Goal: Task Accomplishment & Management: Manage account settings

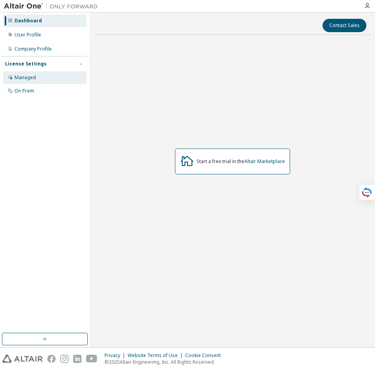
click at [33, 76] on div "Managed" at bounding box center [25, 77] width 22 height 6
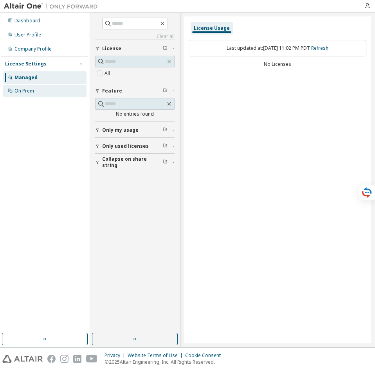
click at [27, 89] on div "On Prem" at bounding box center [24, 91] width 20 height 6
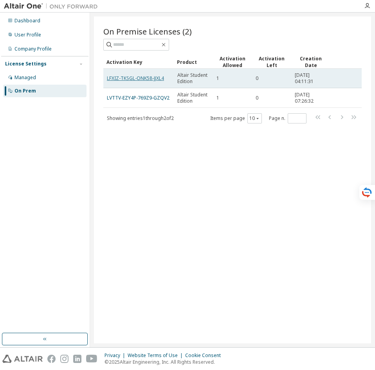
click at [151, 80] on link "LFXIZ-TKSGL-ONK58-JJXL4" at bounding box center [135, 78] width 57 height 7
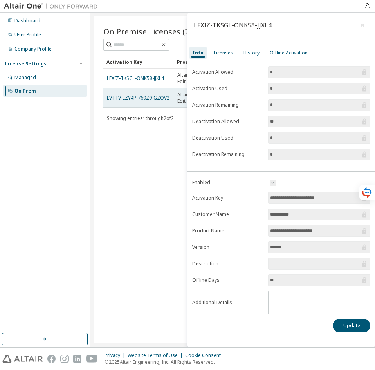
click at [139, 104] on td "LVTTV-EZY4P-769Z9-GZQV2" at bounding box center [138, 98] width 70 height 20
click at [145, 98] on link "LVTTV-EZY4P-769Z9-GZQV2" at bounding box center [138, 97] width 63 height 7
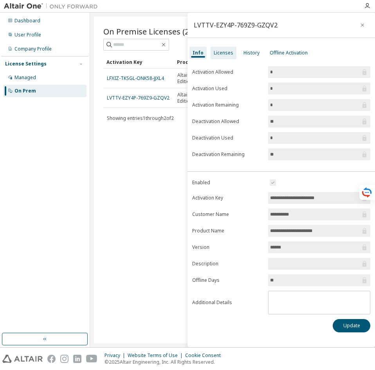
click at [220, 53] on div "Licenses" at bounding box center [224, 53] width 20 height 6
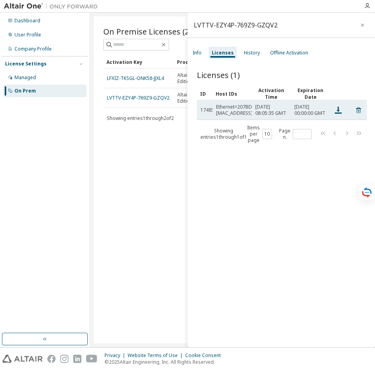
click at [291, 110] on td "Sun, 21 Sep 2025 00:00:00 GMT" at bounding box center [310, 110] width 39 height 20
click at [338, 112] on icon at bounding box center [338, 110] width 7 height 7
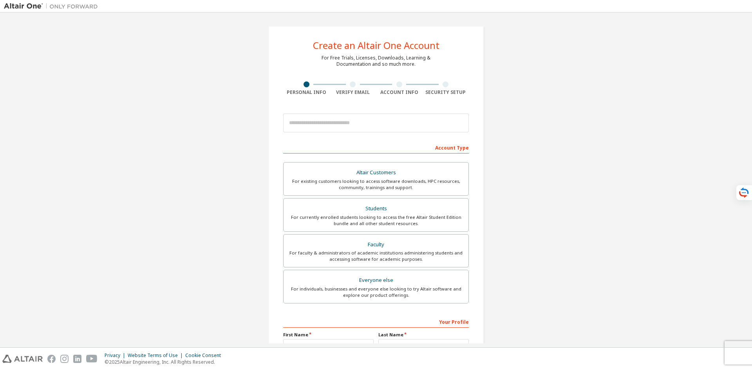
click at [356, 90] on div "Verify Email" at bounding box center [353, 92] width 47 height 6
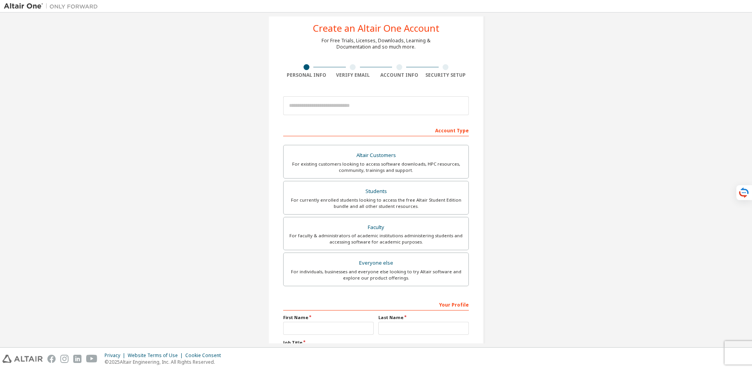
scroll to position [88, 0]
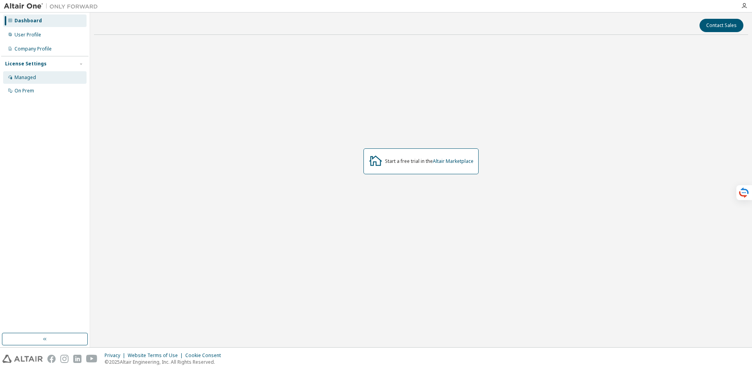
click at [36, 73] on div "Managed" at bounding box center [44, 77] width 83 height 13
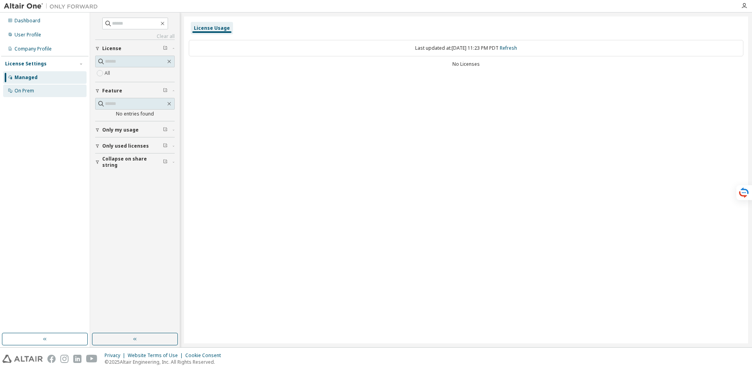
click at [33, 89] on div "On Prem" at bounding box center [24, 91] width 20 height 6
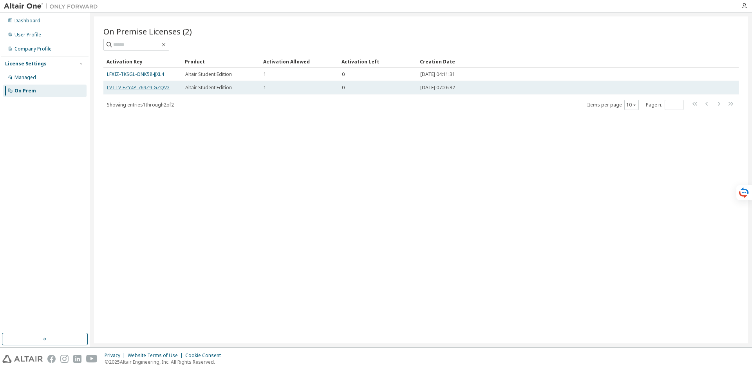
click at [141, 87] on link "LVTTV-EZY4P-769Z9-GZQV2" at bounding box center [138, 87] width 63 height 7
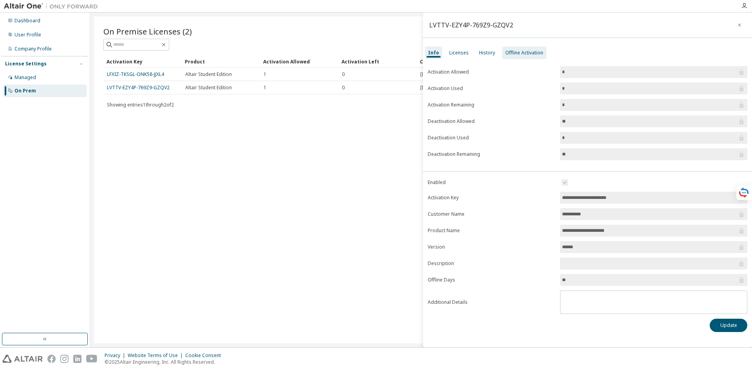
click at [511, 56] on div "Offline Activation" at bounding box center [524, 53] width 38 height 6
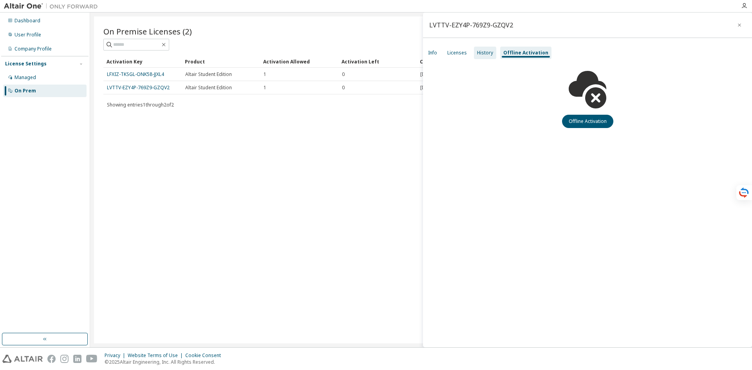
click at [488, 54] on div "History" at bounding box center [485, 53] width 16 height 6
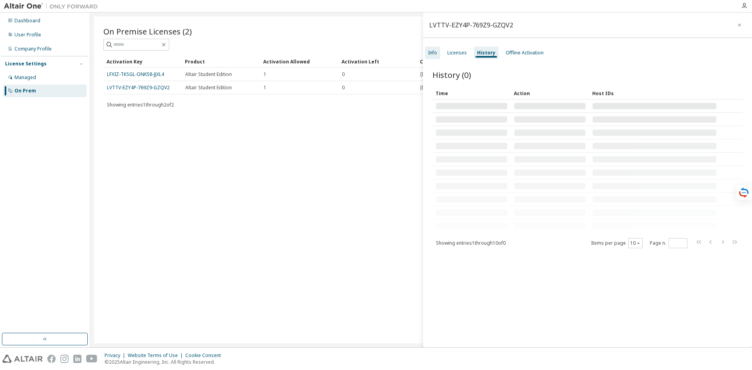
click at [431, 54] on div "Info" at bounding box center [432, 53] width 9 height 6
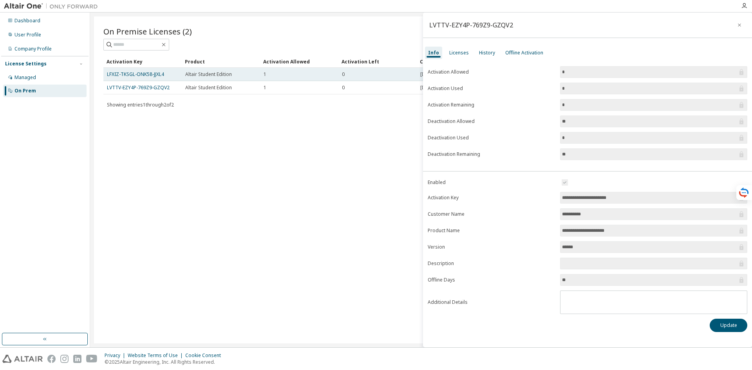
click at [211, 74] on span "Altair Student Edition" at bounding box center [208, 74] width 47 height 6
click at [148, 72] on link "LFXIZ-TKSGL-ONK58-JJXL4" at bounding box center [135, 74] width 57 height 7
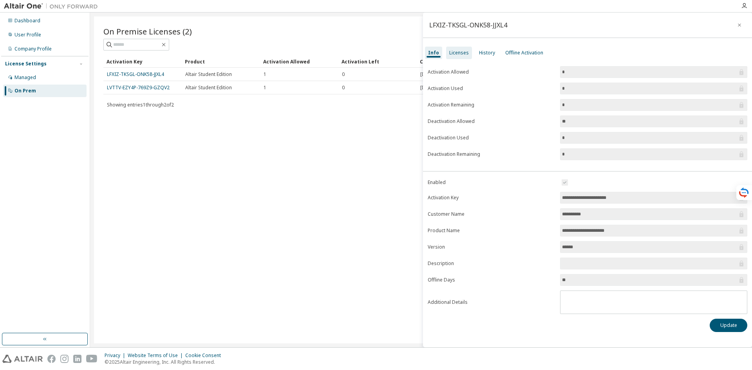
click at [451, 51] on div "Licenses" at bounding box center [459, 53] width 20 height 6
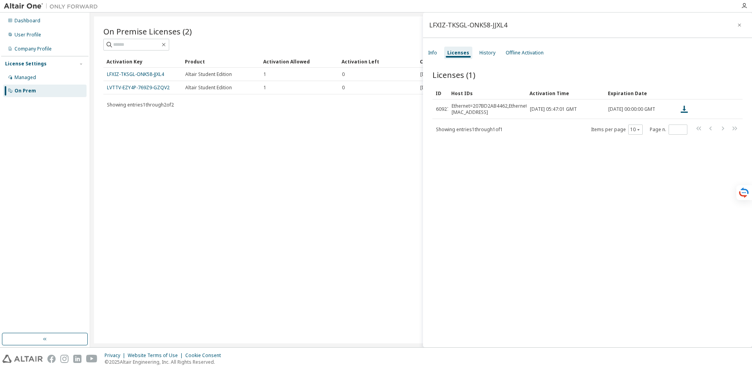
click at [594, 152] on div "Licenses (1) Clear Load Save Save As Field Operator Value Select filter Select …" at bounding box center [587, 210] width 329 height 300
click at [522, 51] on div "Offline Activation" at bounding box center [525, 53] width 38 height 6
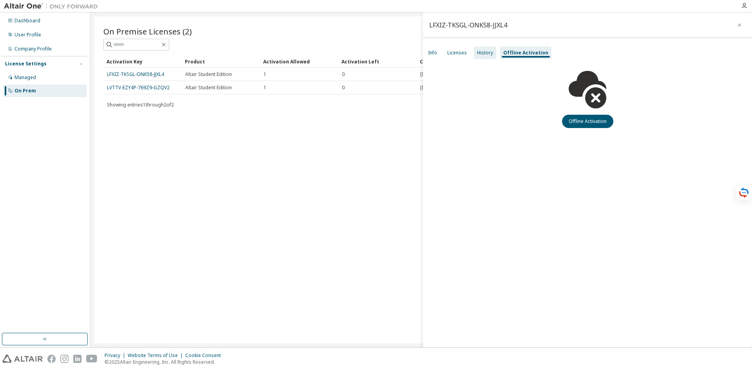
click at [493, 50] on div "History" at bounding box center [485, 53] width 22 height 13
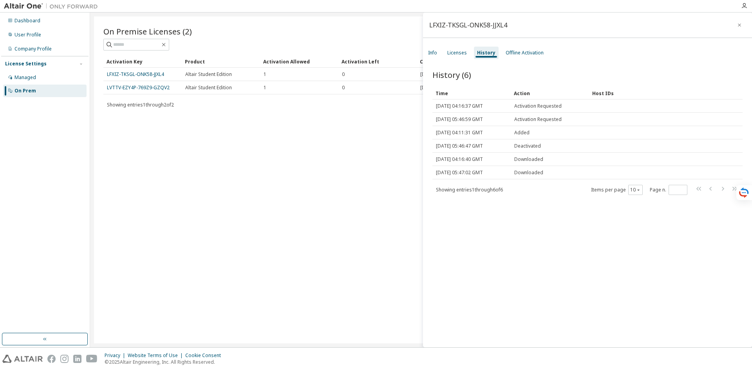
click at [295, 130] on div "On Premise Licenses (2) Clear Load Save Save As Field Operator Value Select fil…" at bounding box center [421, 179] width 654 height 327
click at [54, 70] on div "License Settings Managed On Prem" at bounding box center [44, 77] width 87 height 42
click at [42, 74] on div "Managed" at bounding box center [44, 77] width 83 height 13
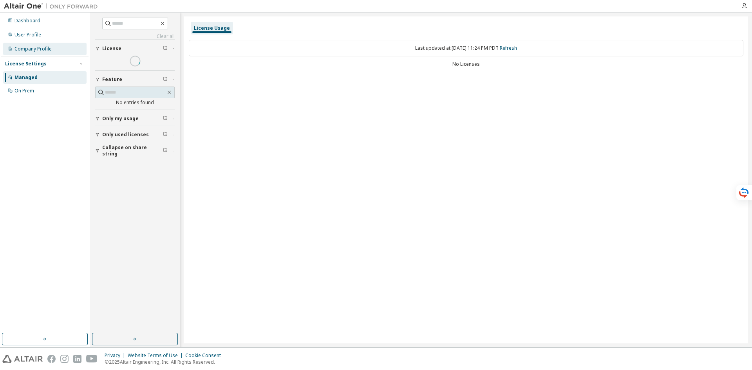
click at [40, 49] on div "Company Profile" at bounding box center [32, 49] width 37 height 6
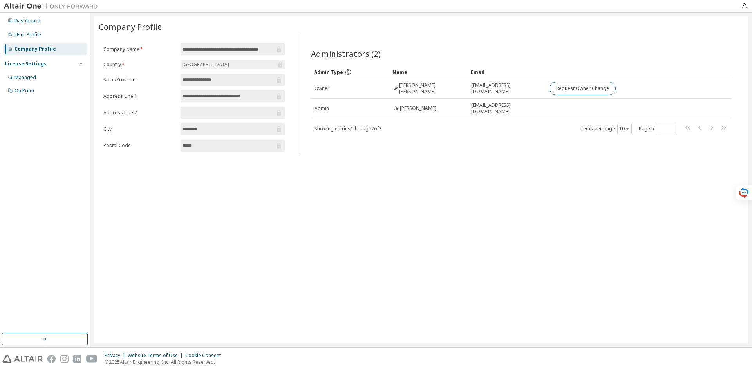
click at [614, 218] on div "**********" at bounding box center [421, 179] width 654 height 327
click at [36, 37] on div "User Profile" at bounding box center [27, 35] width 27 height 6
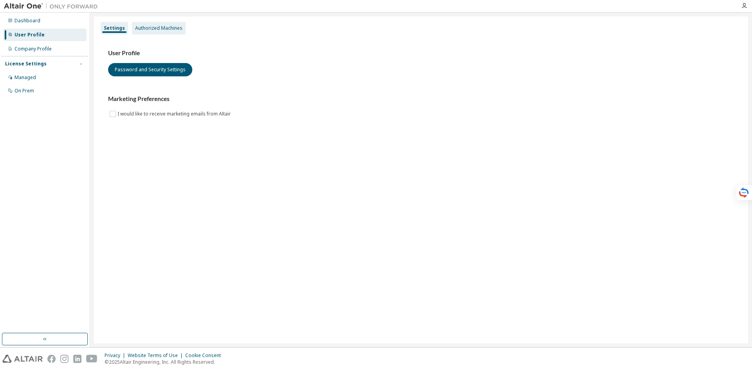
click at [168, 28] on div "Authorized Machines" at bounding box center [158, 28] width 47 height 6
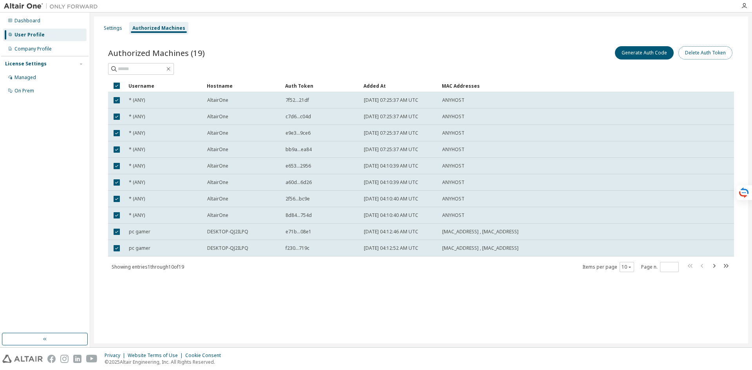
click at [691, 58] on button "Delete Auth Token" at bounding box center [705, 52] width 54 height 13
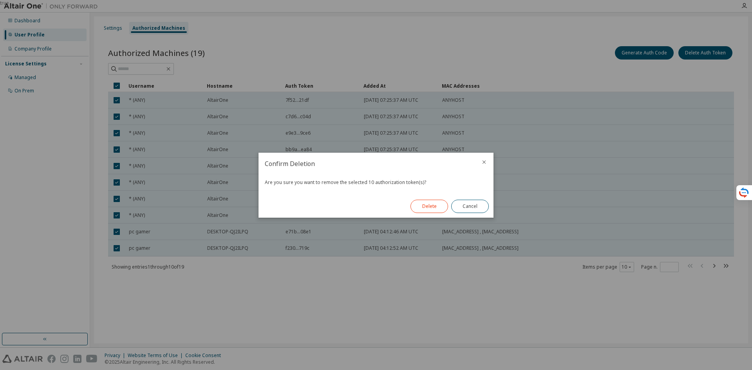
click at [418, 204] on button "Delete" at bounding box center [429, 206] width 38 height 13
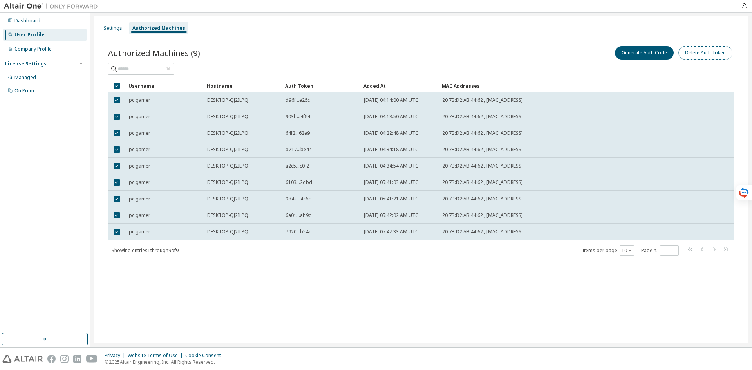
click at [699, 59] on button "Delete Auth Token" at bounding box center [705, 52] width 54 height 13
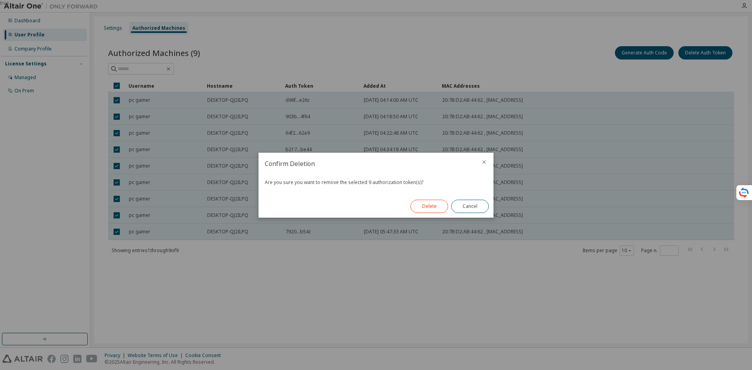
click at [442, 205] on button "Delete" at bounding box center [429, 206] width 38 height 13
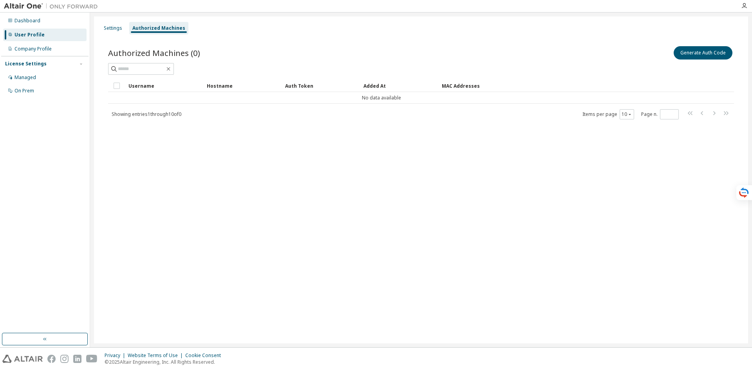
click at [313, 154] on div "Settings Authorized Machines Authorized Machines (0) Generate Auth Code Clear L…" at bounding box center [421, 179] width 654 height 327
click at [41, 20] on div "Dashboard" at bounding box center [44, 20] width 83 height 13
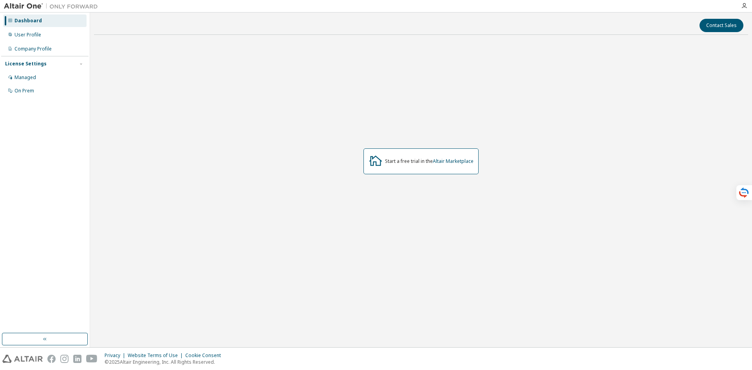
click at [45, 18] on div "Dashboard" at bounding box center [44, 20] width 83 height 13
click at [38, 35] on div "User Profile" at bounding box center [27, 35] width 27 height 6
click at [36, 47] on div "Company Profile" at bounding box center [32, 49] width 37 height 6
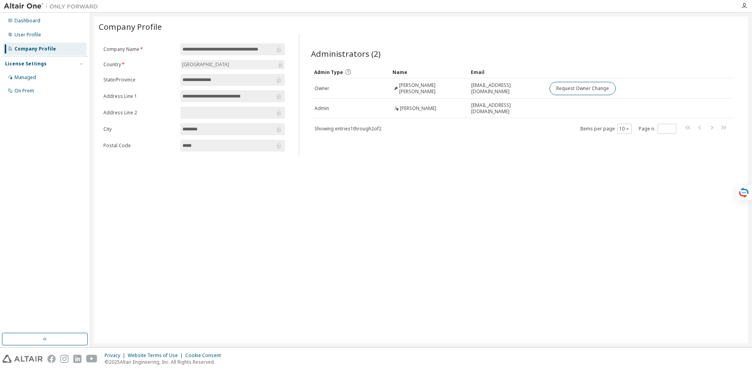
click at [29, 69] on div "License Settings Managed On Prem" at bounding box center [44, 77] width 87 height 42
click at [27, 76] on div "Managed" at bounding box center [25, 77] width 22 height 6
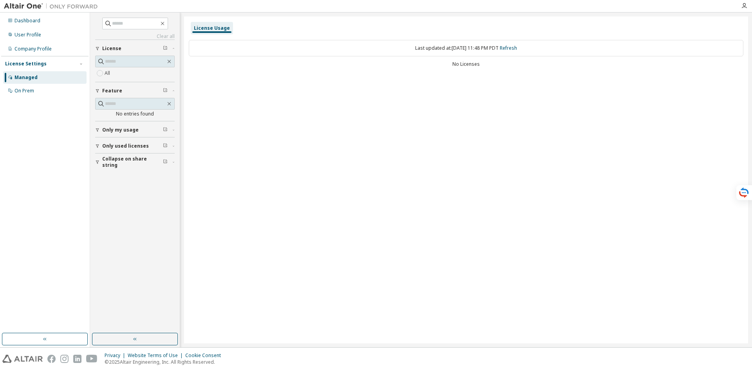
click at [121, 127] on span "Only my usage" at bounding box center [120, 130] width 36 height 6
click at [109, 139] on label "Yes" at bounding box center [109, 141] width 9 height 9
click at [127, 172] on span "Only used licenses" at bounding box center [125, 169] width 47 height 6
click at [93, 181] on div "Clear all Collapse on share string Only used licenses Yes No Only my usage Yes …" at bounding box center [134, 173] width 87 height 318
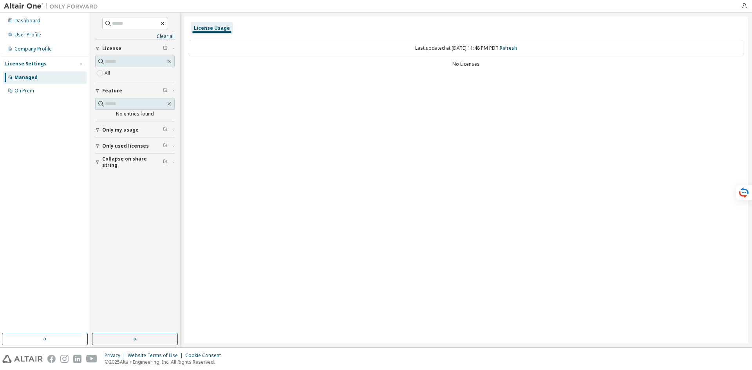
click at [115, 143] on span "Only used licenses" at bounding box center [125, 146] width 47 height 6
click at [130, 186] on span "Collapse on share string" at bounding box center [132, 185] width 61 height 13
click at [34, 90] on div "On Prem" at bounding box center [44, 91] width 83 height 13
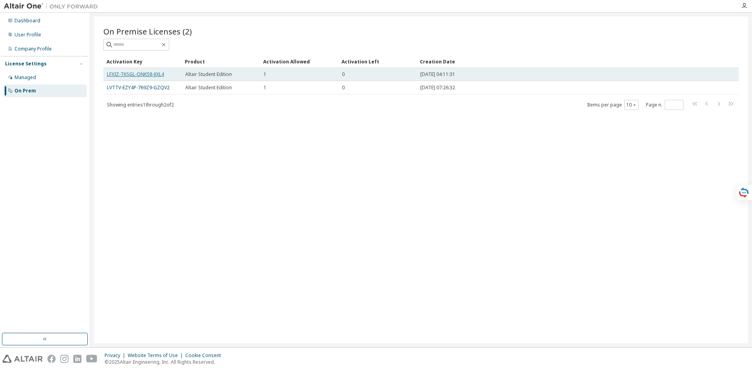
click at [150, 76] on link "LFXIZ-TKSGL-ONK58-JJXL4" at bounding box center [135, 74] width 57 height 7
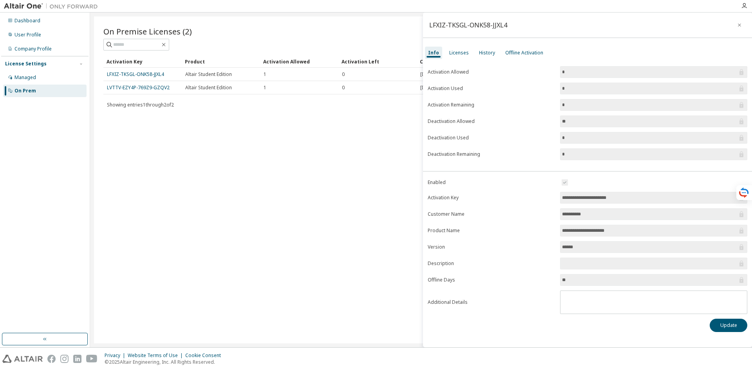
click at [473, 141] on label "Deactivation Used" at bounding box center [492, 138] width 128 height 6
click at [469, 50] on div "Licenses" at bounding box center [459, 53] width 26 height 13
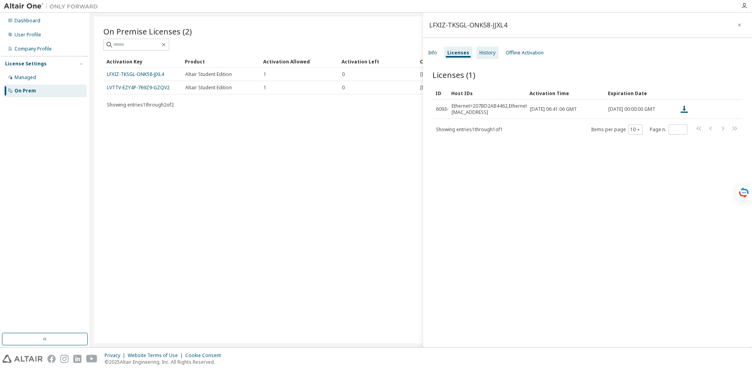
click at [489, 50] on div "History" at bounding box center [487, 53] width 16 height 6
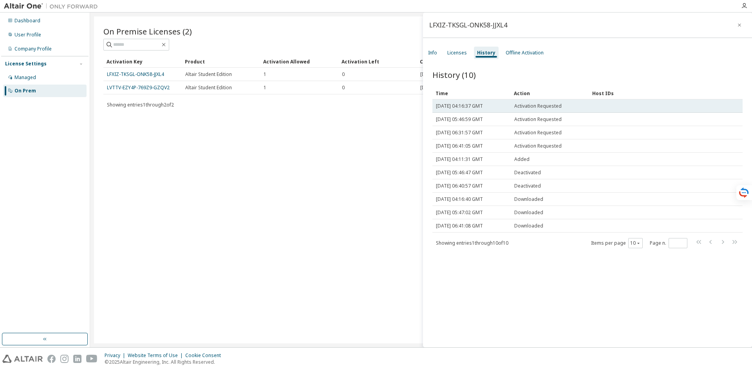
click at [531, 105] on span "Activation Requested" at bounding box center [537, 106] width 47 height 6
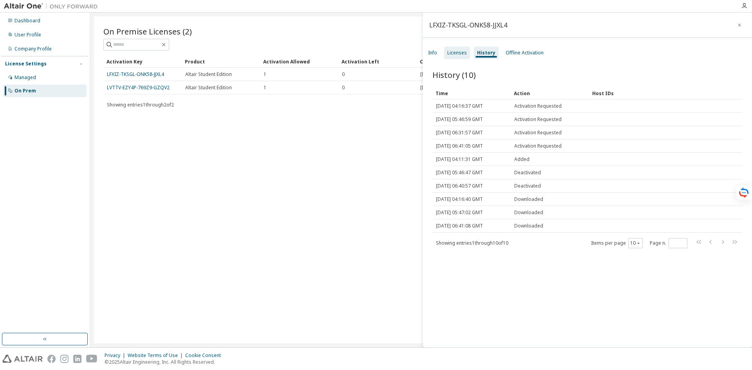
click at [459, 56] on div "Licenses" at bounding box center [457, 53] width 26 height 13
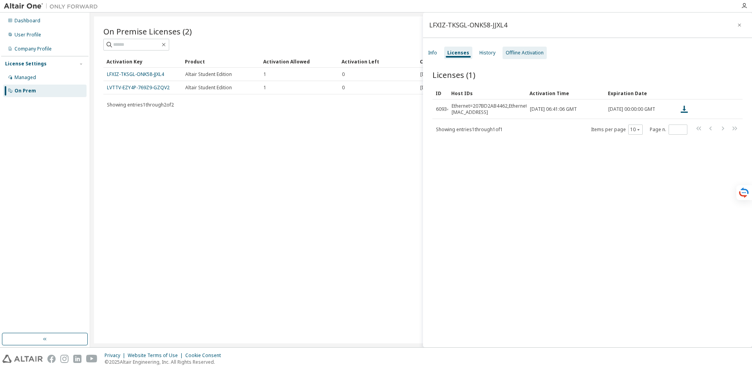
click at [507, 54] on div "Offline Activation" at bounding box center [525, 53] width 38 height 6
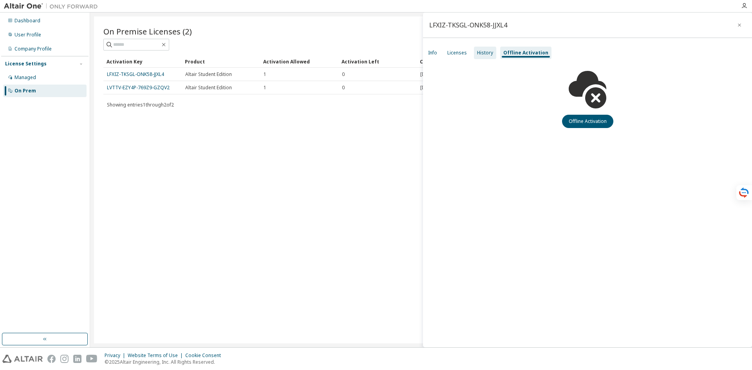
click at [486, 48] on div "History" at bounding box center [485, 53] width 22 height 13
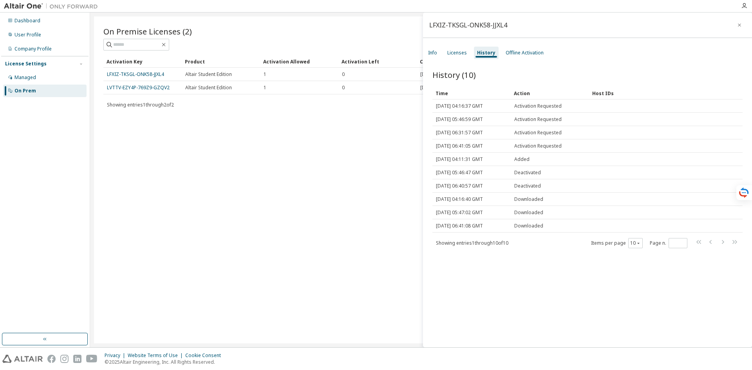
click at [442, 50] on div "Info Licenses History Offline Activation" at bounding box center [587, 53] width 329 height 14
click at [428, 53] on div "Info" at bounding box center [432, 53] width 15 height 13
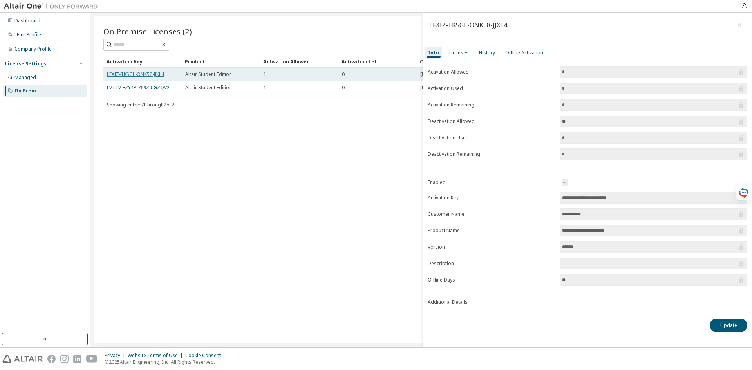
click at [141, 74] on link "LFXIZ-TKSGL-ONK58-JJXL4" at bounding box center [135, 74] width 57 height 7
click at [151, 72] on link "LFXIZ-TKSGL-ONK58-JJXL4" at bounding box center [135, 74] width 57 height 7
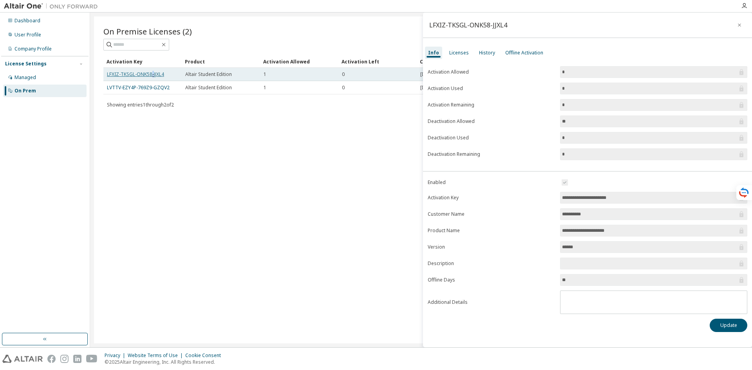
click at [151, 72] on link "LFXIZ-TKSGL-ONK58-JJXL4" at bounding box center [135, 74] width 57 height 7
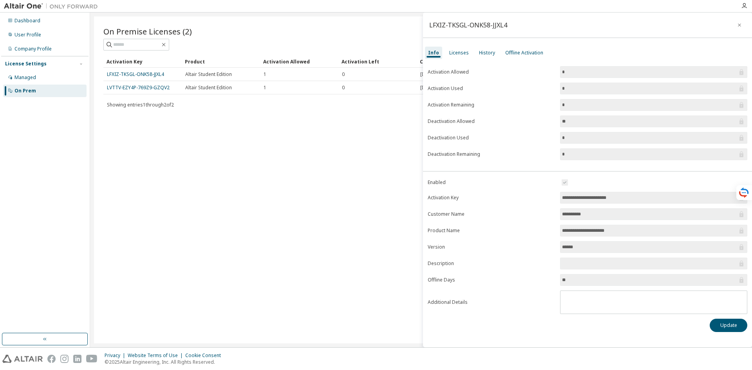
click at [309, 136] on div "On Premise Licenses (2) Clear Load Save Save As Field Operator Value Select fil…" at bounding box center [421, 179] width 654 height 327
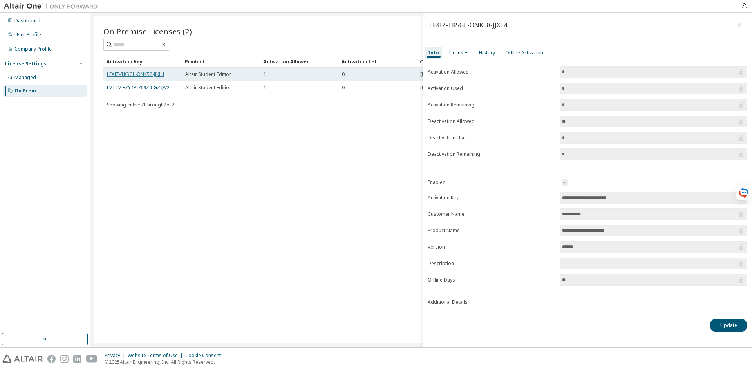
click at [158, 73] on link "LFXIZ-TKSGL-ONK58-JJXL4" at bounding box center [135, 74] width 57 height 7
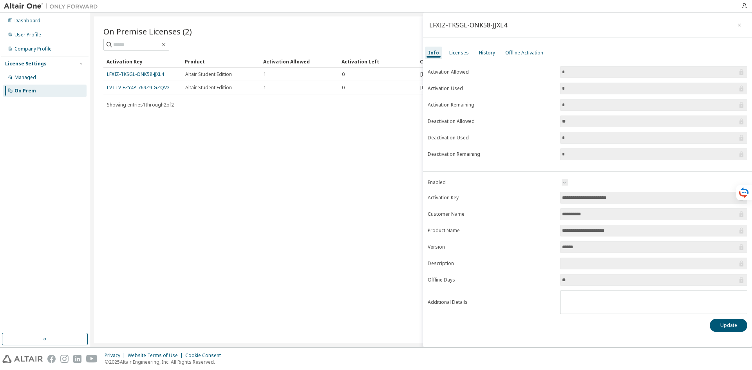
click at [310, 109] on div "Showing entries 1 through 2 of 2 Items per page 10 Page n. *" at bounding box center [420, 104] width 635 height 11
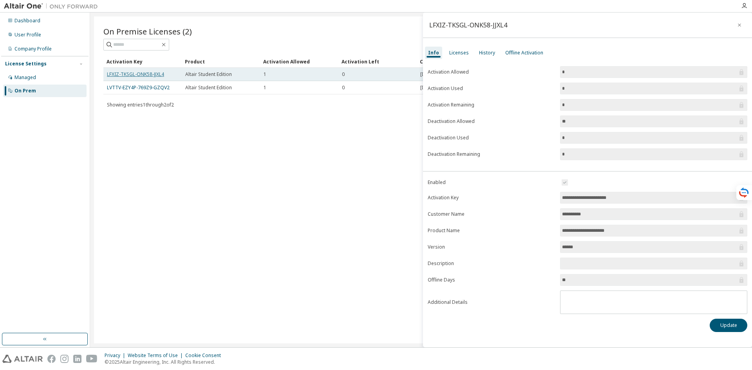
click at [153, 71] on link "LFXIZ-TKSGL-ONK58-JJXL4" at bounding box center [135, 74] width 57 height 7
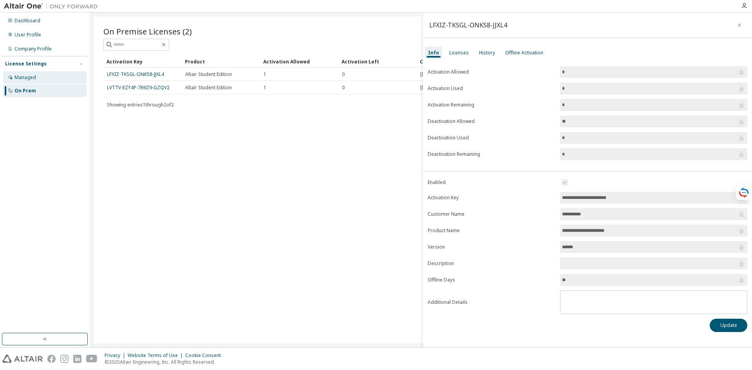
click at [57, 78] on div "Managed" at bounding box center [44, 77] width 83 height 13
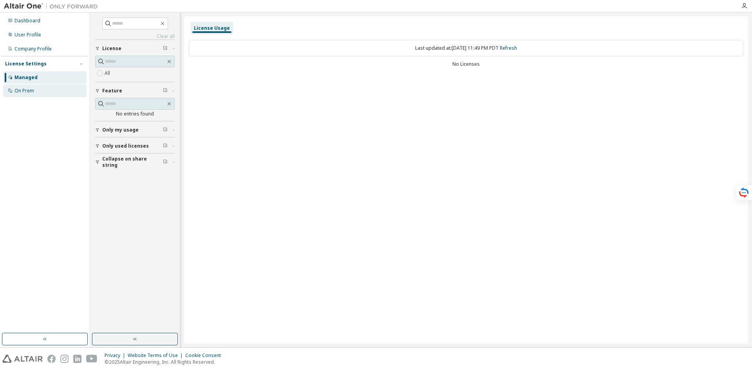
click at [55, 90] on div "On Prem" at bounding box center [44, 91] width 83 height 13
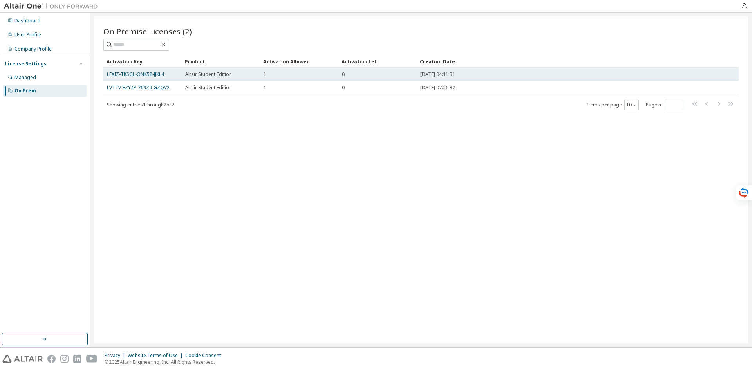
click at [163, 79] on td "LFXIZ-TKSGL-ONK58-JJXL4" at bounding box center [142, 74] width 78 height 13
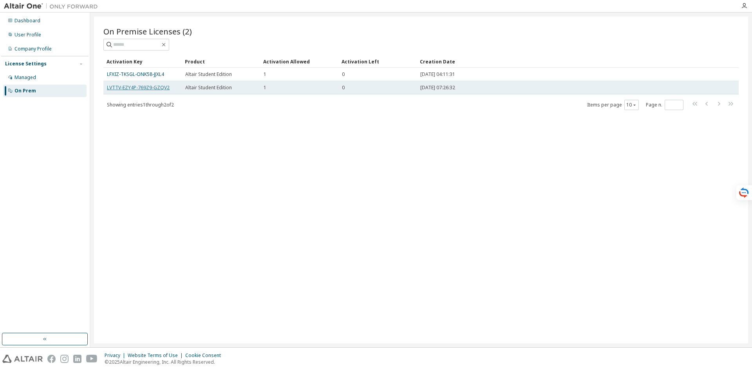
click at [165, 90] on link "LVTTV-EZY4P-769Z9-GZQV2" at bounding box center [138, 87] width 63 height 7
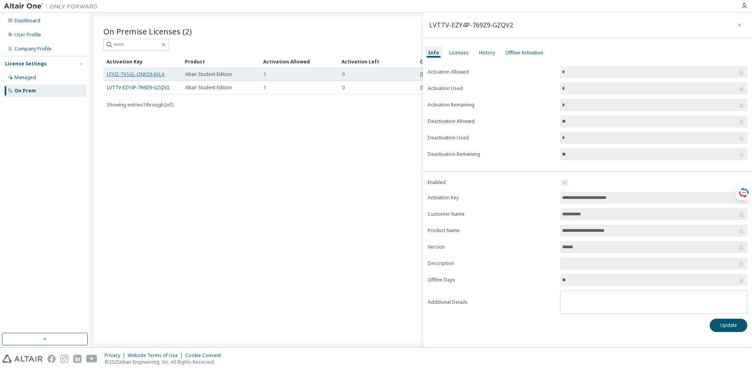
click at [142, 74] on link "LFXIZ-TKSGL-ONK58-JJXL4" at bounding box center [135, 74] width 57 height 7
click at [232, 74] on div "Altair Student Edition" at bounding box center [220, 74] width 71 height 6
click at [228, 78] on td "Altair Student Edition" at bounding box center [221, 74] width 78 height 13
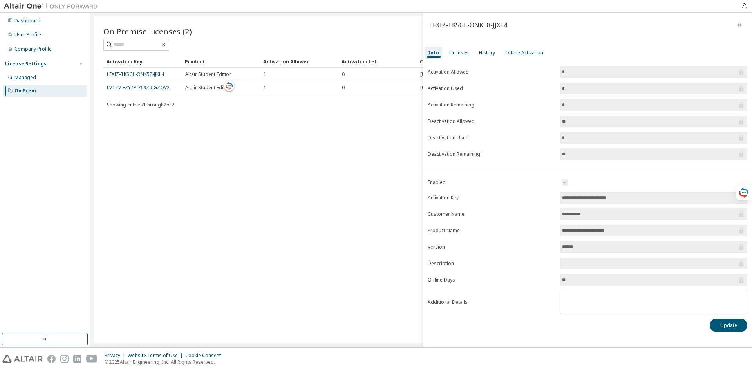
click at [331, 114] on div "On Premise Licenses (2) Clear Load Save Save As Field Operator Value Select fil…" at bounding box center [421, 179] width 654 height 327
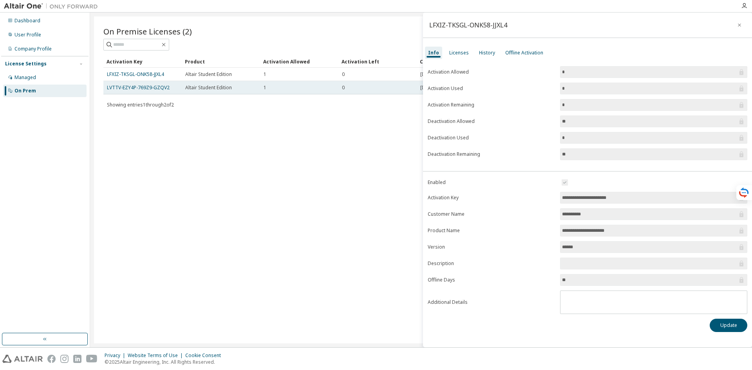
click at [227, 92] on td "Altair Student Edition" at bounding box center [221, 87] width 78 height 13
click at [145, 92] on td "LVTTV-EZY4P-769Z9-GZQV2" at bounding box center [142, 87] width 78 height 13
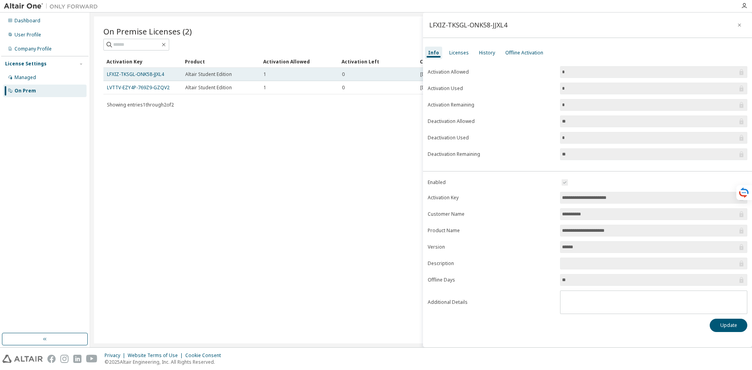
click at [139, 78] on td "LFXIZ-TKSGL-ONK58-JJXL4" at bounding box center [142, 74] width 78 height 13
click at [144, 74] on link "LFXIZ-TKSGL-ONK58-JJXL4" at bounding box center [135, 74] width 57 height 7
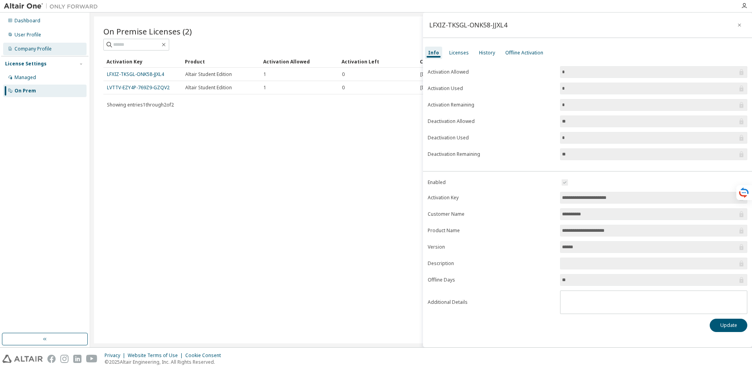
click at [8, 54] on div "Company Profile" at bounding box center [44, 49] width 83 height 13
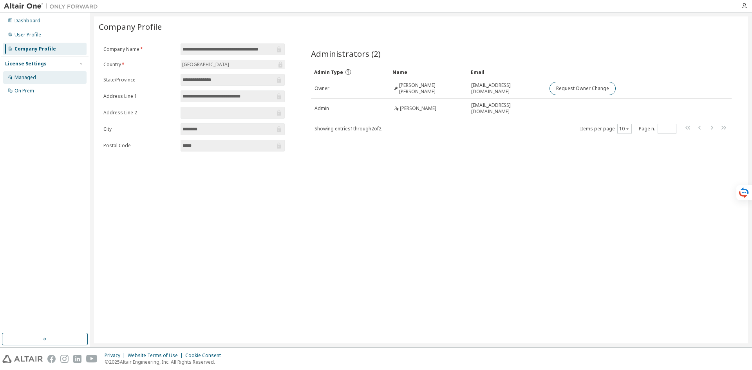
click at [13, 76] on div "Managed" at bounding box center [44, 77] width 83 height 13
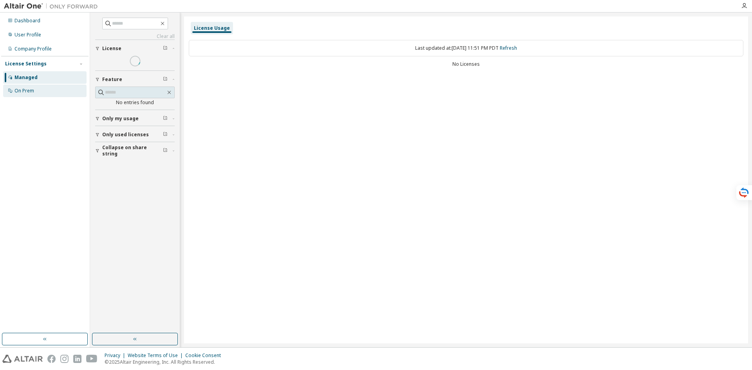
click at [18, 91] on div "On Prem" at bounding box center [24, 91] width 20 height 6
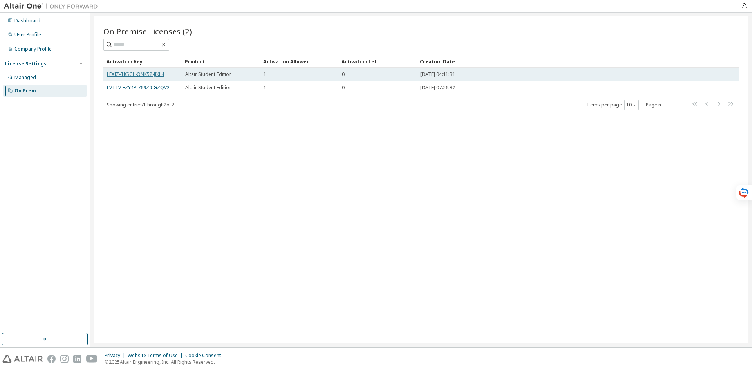
click at [158, 75] on link "LFXIZ-TKSGL-ONK58-JJXL4" at bounding box center [135, 74] width 57 height 7
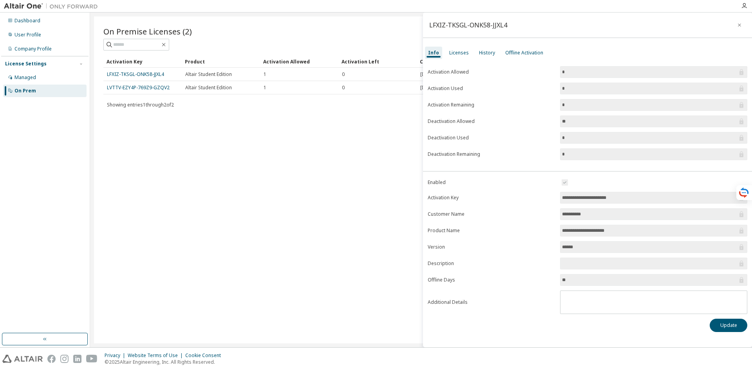
click at [577, 246] on input "******" at bounding box center [649, 247] width 175 height 8
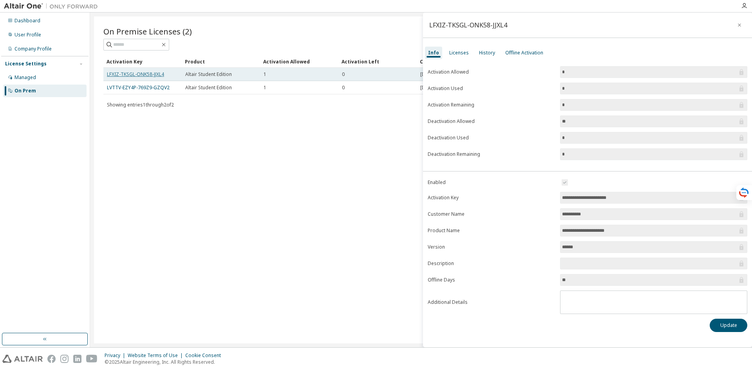
click at [144, 77] on link "LFXIZ-TKSGL-ONK58-JJXL4" at bounding box center [135, 74] width 57 height 7
